Goal: Transaction & Acquisition: Obtain resource

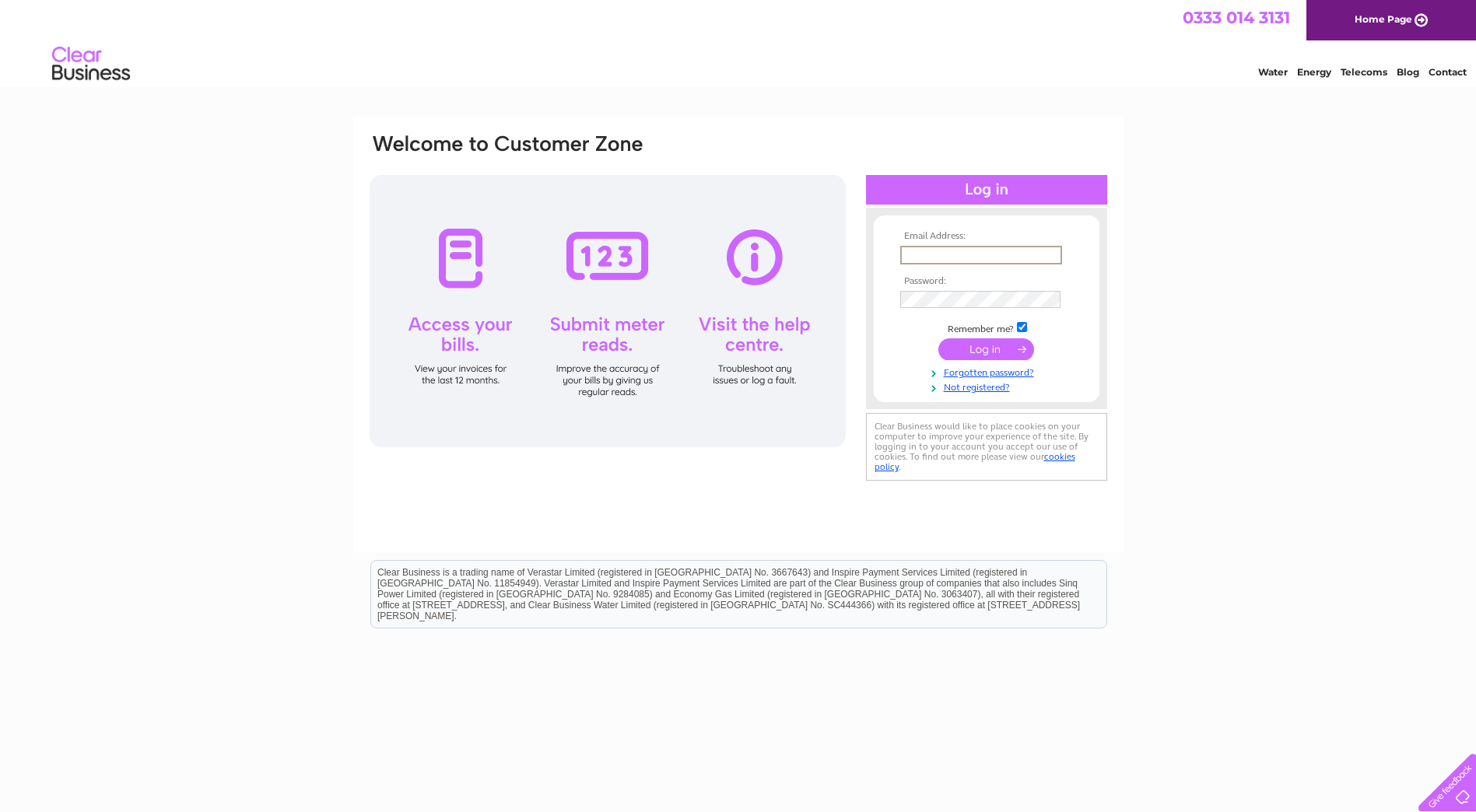
click at [978, 259] on input "text" at bounding box center [981, 255] width 162 height 19
click at [1246, 253] on div "Email Address: Password:" at bounding box center [738, 467] width 1476 height 702
click at [928, 254] on input "text" at bounding box center [980, 254] width 160 height 17
type input "louise.birnie@safehousegroup.com"
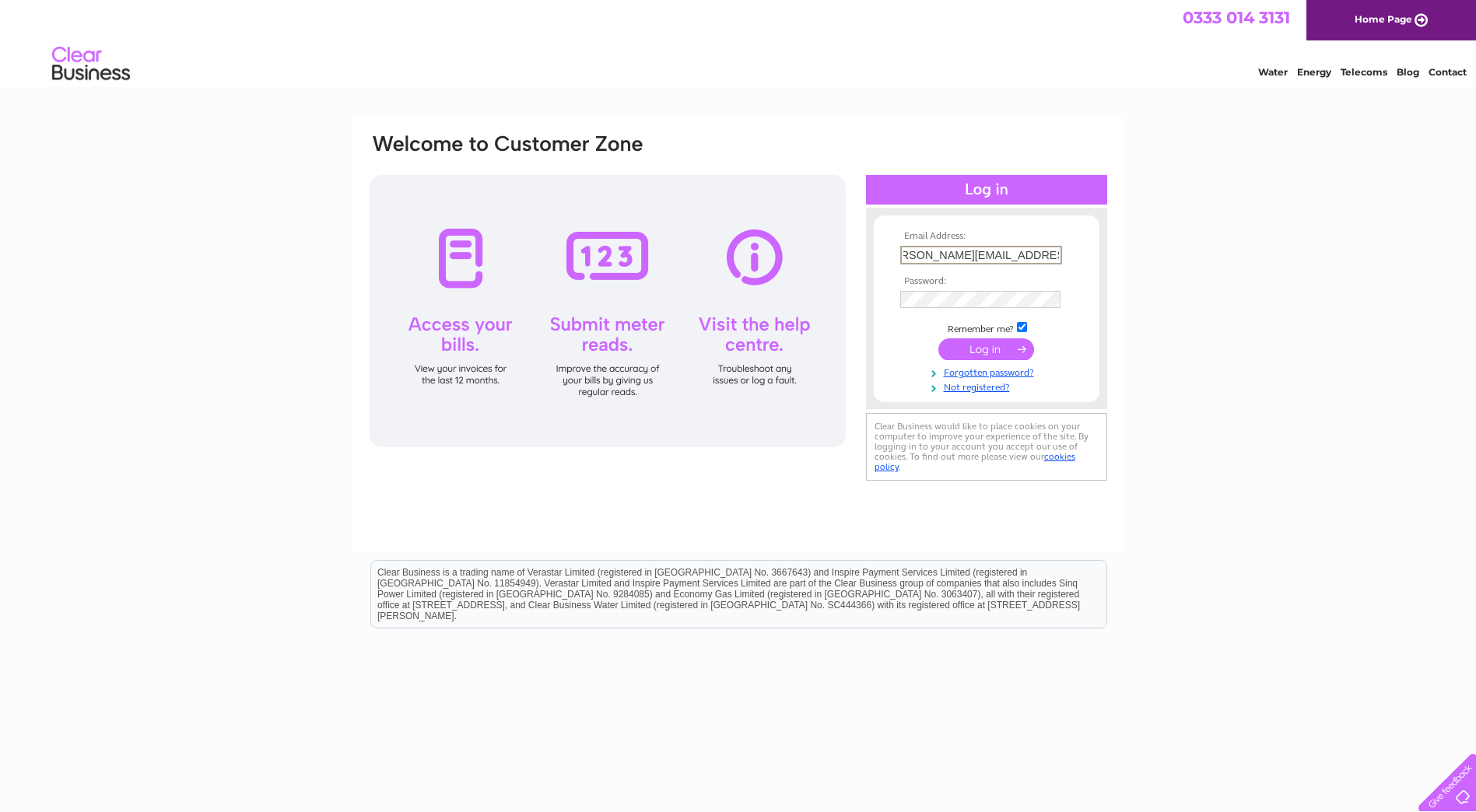
scroll to position [0, 0]
click at [1049, 309] on td at bounding box center [986, 298] width 181 height 26
click at [995, 352] on input "submit" at bounding box center [986, 349] width 96 height 22
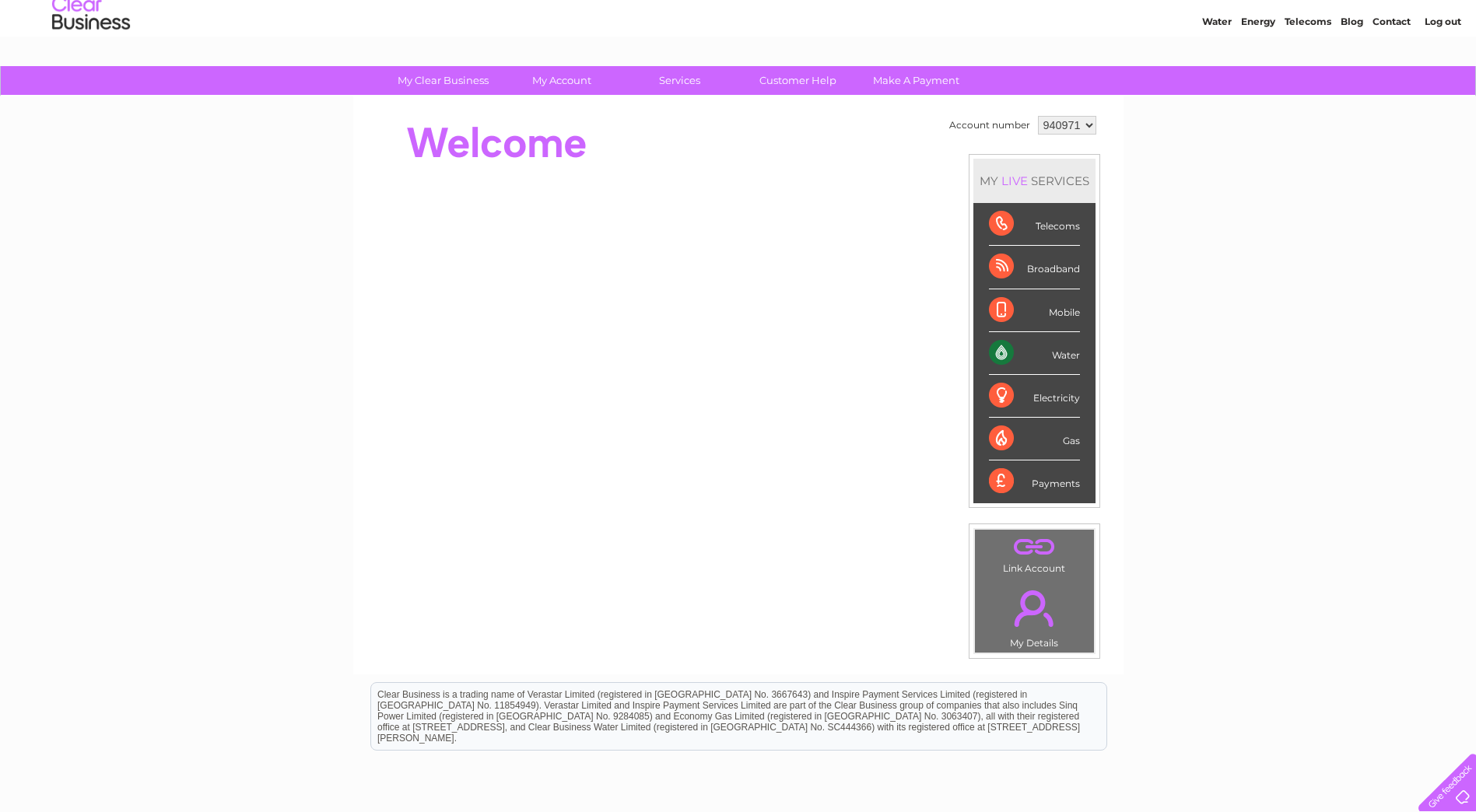
scroll to position [78, 0]
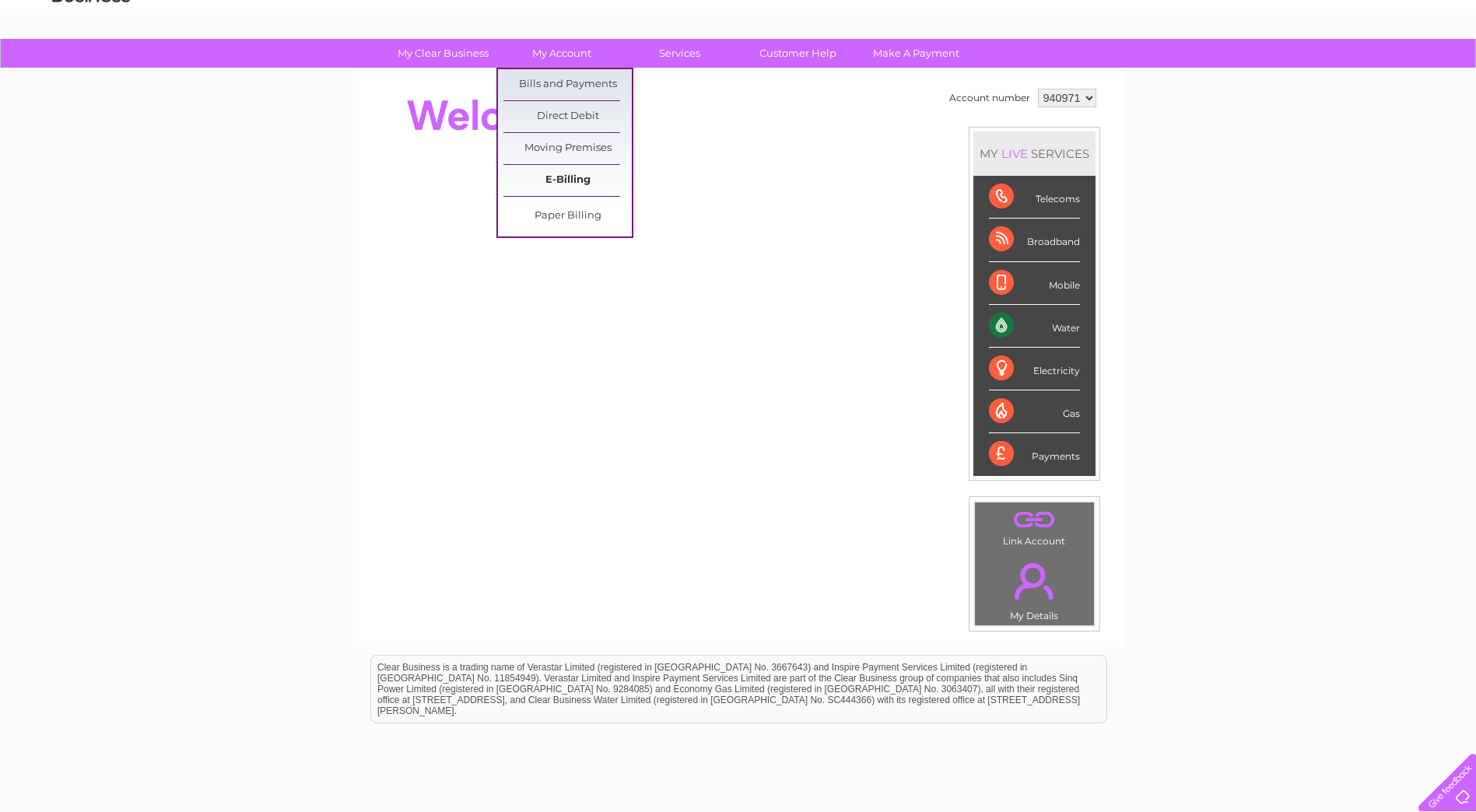
click at [554, 177] on link "E-Billing" at bounding box center [567, 181] width 128 height 31
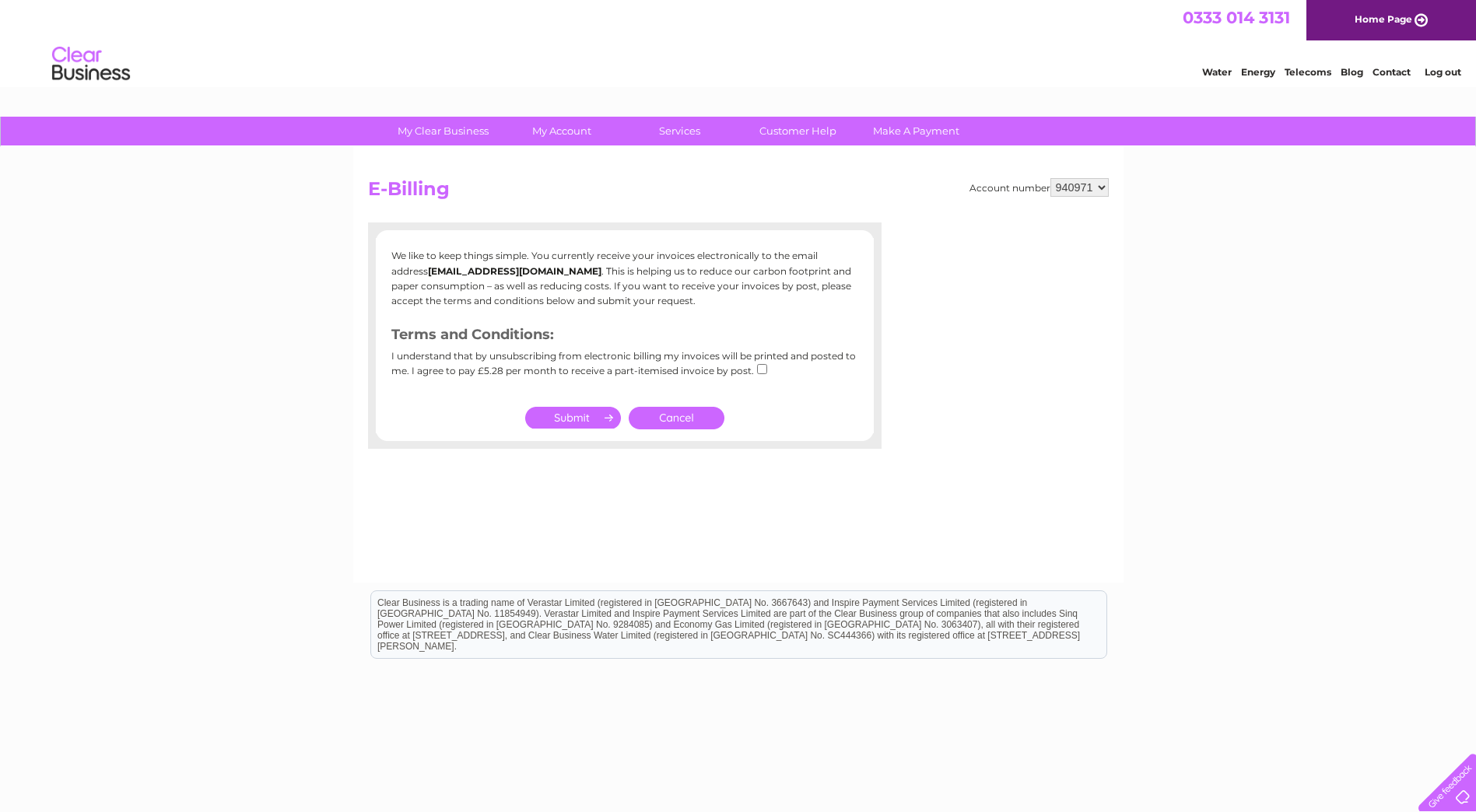
click at [576, 420] on input "submit" at bounding box center [573, 417] width 96 height 22
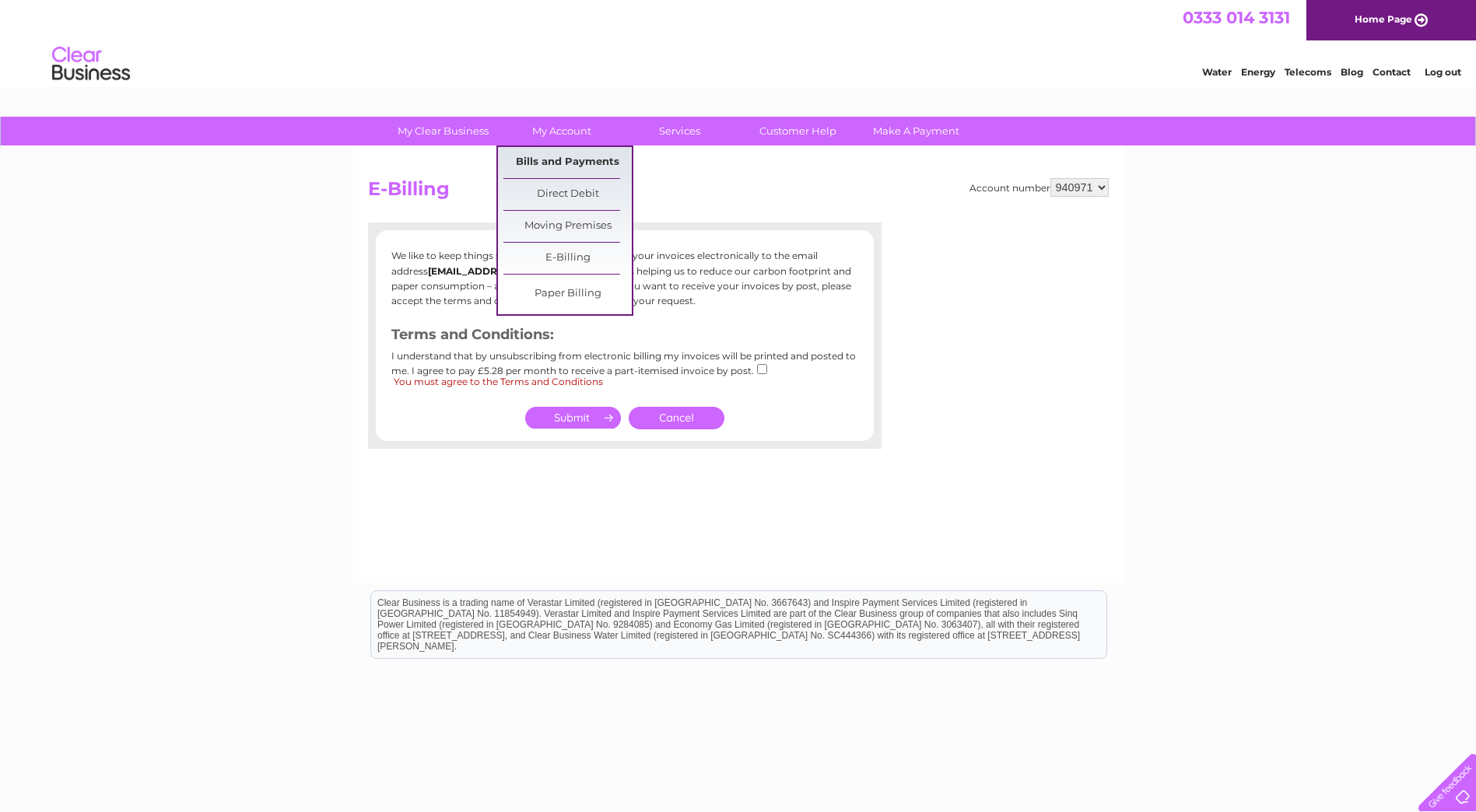
click at [550, 159] on link "Bills and Payments" at bounding box center [567, 163] width 128 height 31
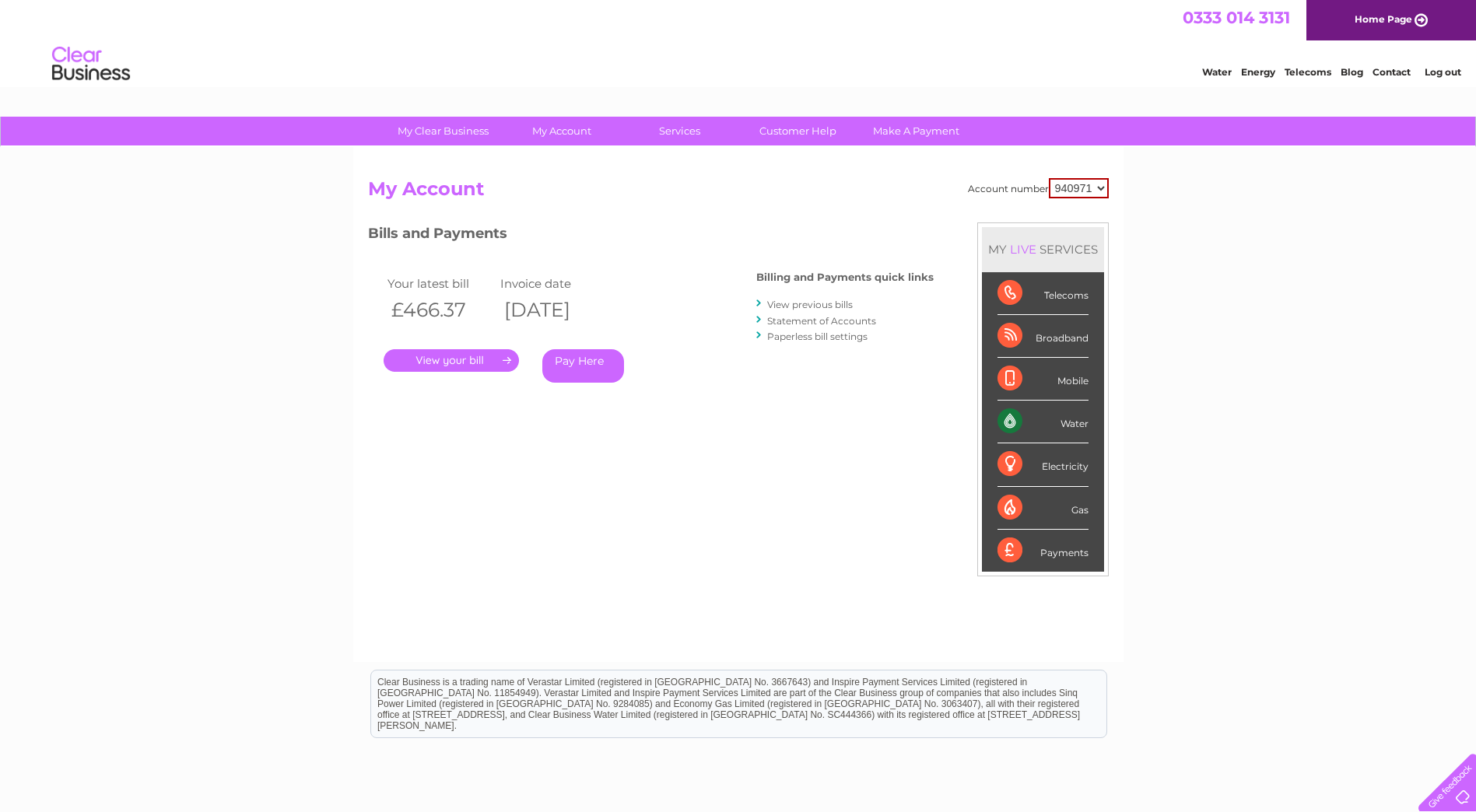
click at [473, 361] on link "." at bounding box center [451, 360] width 136 height 23
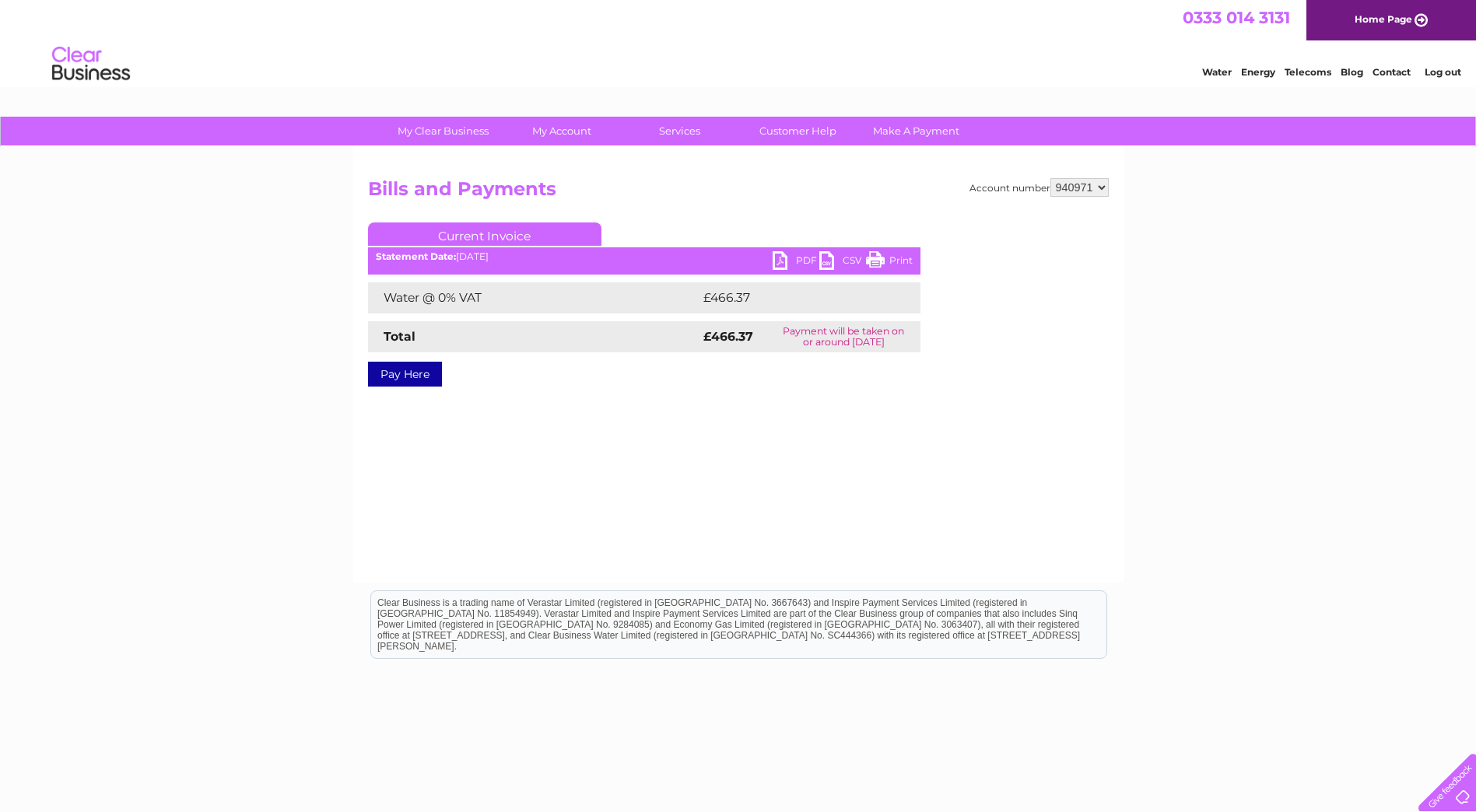
click at [802, 255] on link "PDF" at bounding box center [795, 262] width 47 height 23
